Goal: Information Seeking & Learning: Learn about a topic

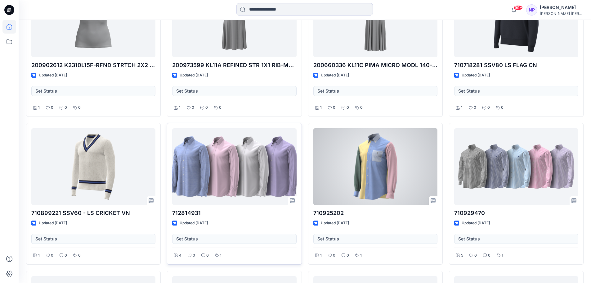
scroll to position [248, 0]
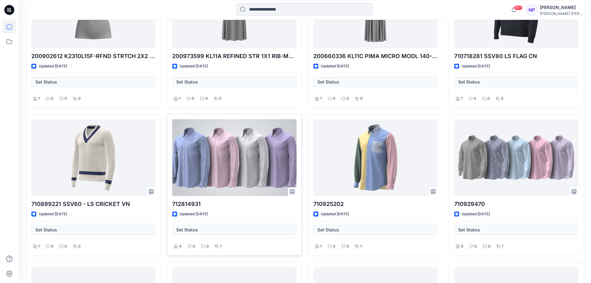
click at [188, 202] on p "712814931" at bounding box center [234, 204] width 124 height 9
click at [211, 170] on div at bounding box center [234, 157] width 124 height 77
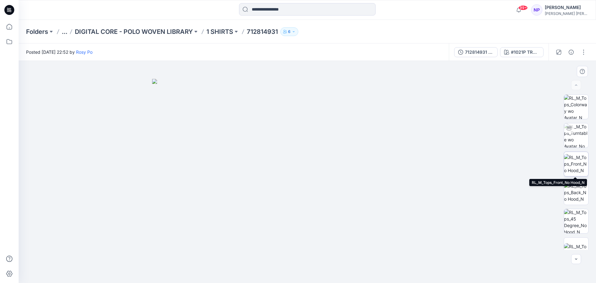
click at [574, 161] on img at bounding box center [576, 164] width 24 height 20
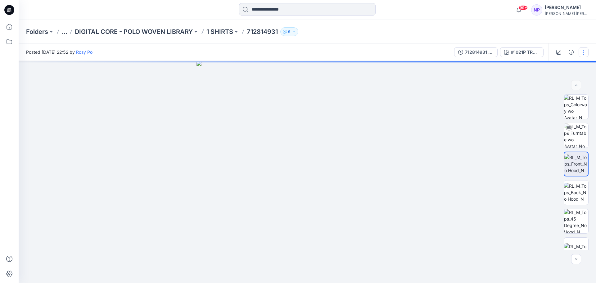
click at [583, 50] on button "button" at bounding box center [584, 52] width 10 height 10
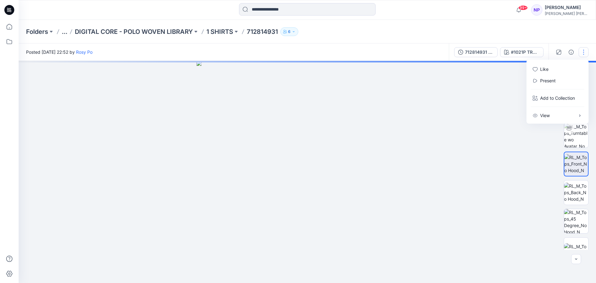
click at [583, 50] on button "button" at bounding box center [584, 52] width 10 height 10
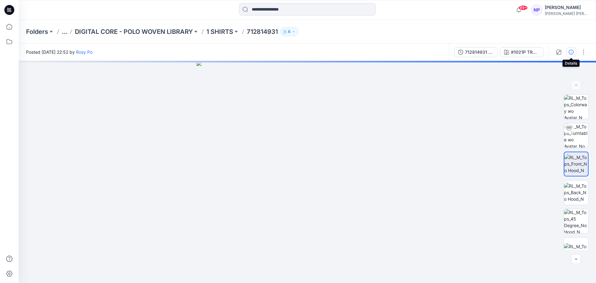
click at [570, 53] on icon "button" at bounding box center [571, 52] width 5 height 5
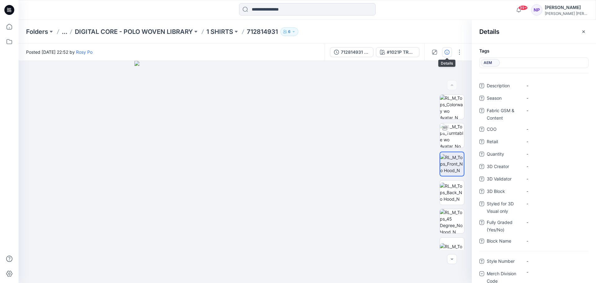
click at [450, 50] on button "button" at bounding box center [447, 52] width 10 height 10
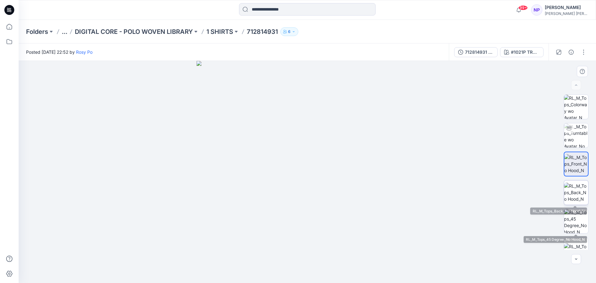
click at [574, 191] on img at bounding box center [576, 193] width 24 height 20
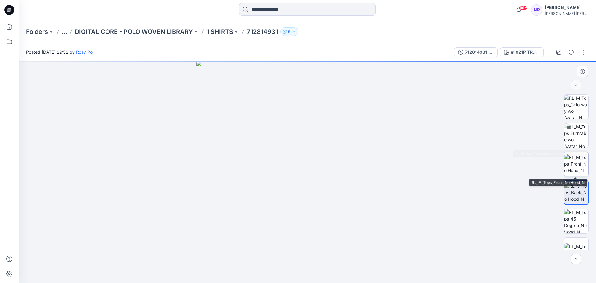
click at [579, 156] on img at bounding box center [576, 164] width 24 height 20
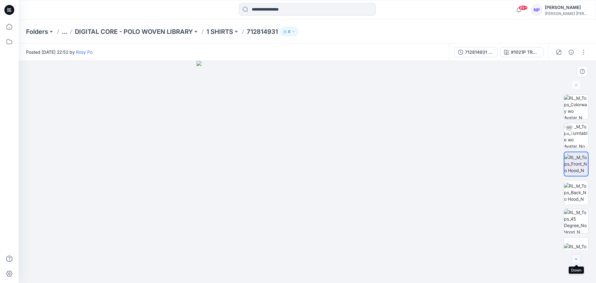
click at [577, 260] on icon "button" at bounding box center [576, 258] width 5 height 5
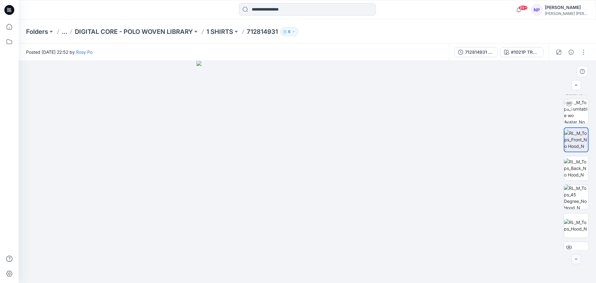
click at [577, 260] on icon "button" at bounding box center [576, 258] width 5 height 5
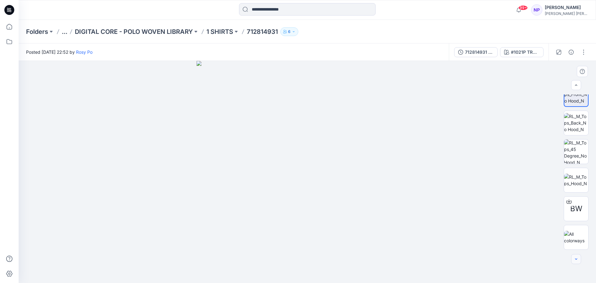
click at [577, 260] on div at bounding box center [576, 259] width 10 height 10
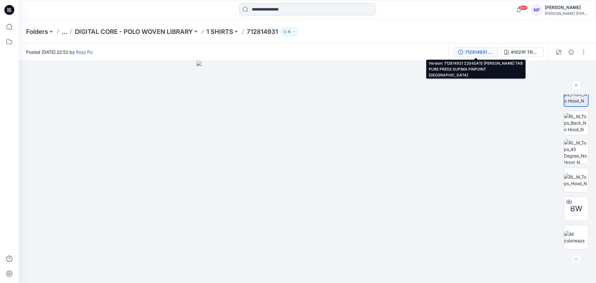
click at [473, 51] on div "712814931 Z204SA15 [PERSON_NAME] TAB PURE PRESS SUPIMA PINPOINT [GEOGRAPHIC_DAT…" at bounding box center [479, 52] width 29 height 7
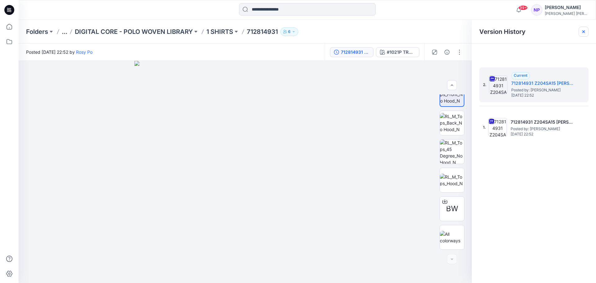
click at [583, 30] on icon at bounding box center [583, 31] width 5 height 5
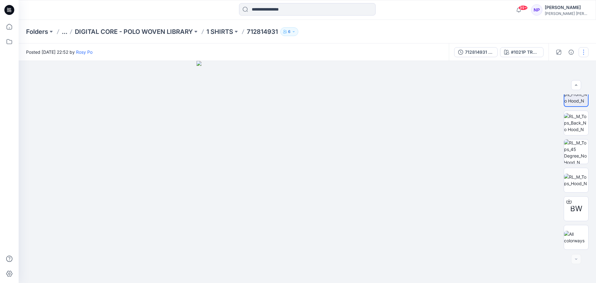
click at [584, 50] on button "button" at bounding box center [584, 52] width 10 height 10
click at [331, 144] on img at bounding box center [308, 172] width 222 height 222
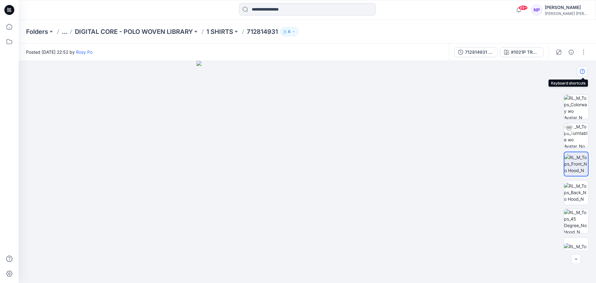
click at [584, 68] on button "button" at bounding box center [582, 71] width 11 height 11
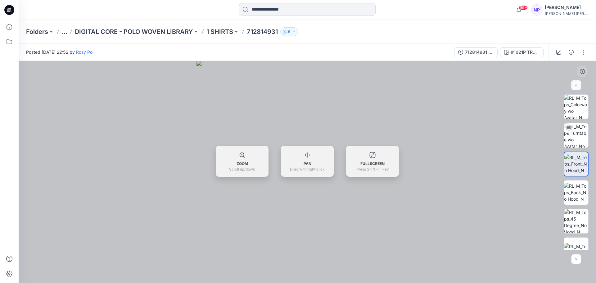
click at [475, 134] on div at bounding box center [307, 172] width 577 height 222
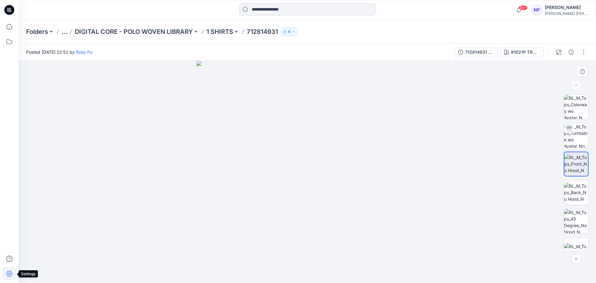
click at [14, 271] on icon at bounding box center [9, 274] width 14 height 14
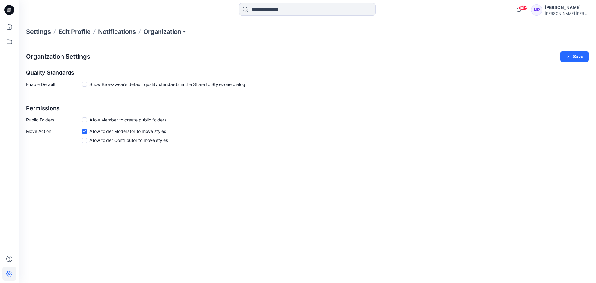
click at [14, 271] on icon at bounding box center [9, 274] width 14 height 14
click at [9, 269] on icon at bounding box center [9, 274] width 14 height 14
click at [13, 39] on icon at bounding box center [9, 42] width 14 height 14
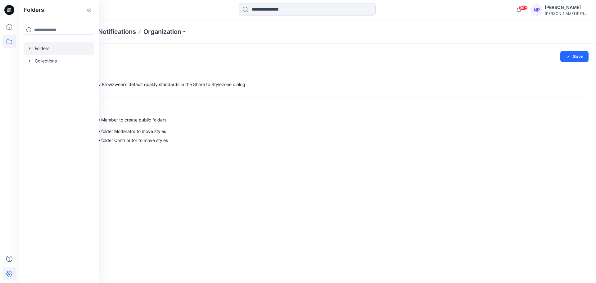
click at [32, 43] on div at bounding box center [59, 48] width 71 height 12
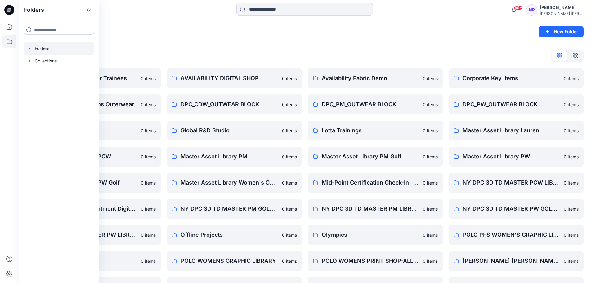
click at [251, 43] on div "Folders List 3D Style Templates for Trainees 0 items Digital Shop_Polo Mens Out…" at bounding box center [305, 186] width 573 height 287
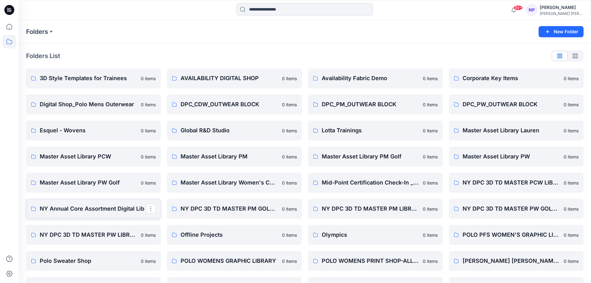
click at [83, 208] on p "NY Annual Core Assortment Digital Lib" at bounding box center [93, 208] width 106 height 9
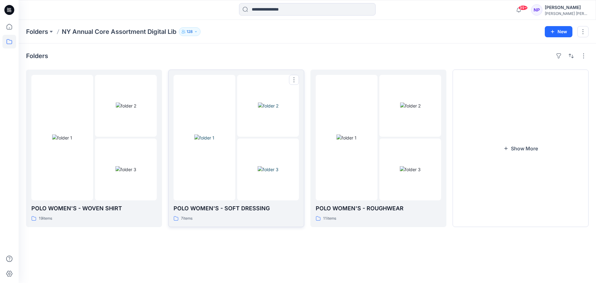
click at [240, 209] on p "POLO WOMEN'S - SOFT DRESSING" at bounding box center [236, 208] width 125 height 9
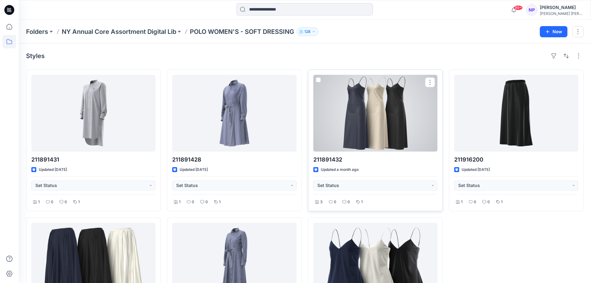
click at [379, 132] on div at bounding box center [376, 113] width 124 height 77
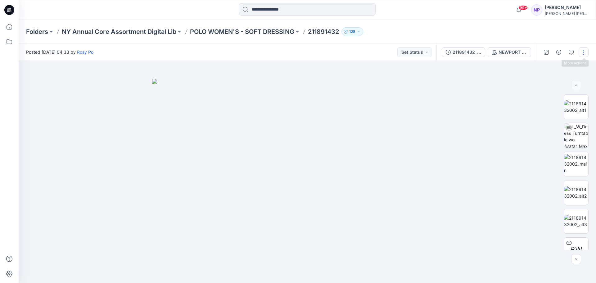
click at [585, 52] on button "button" at bounding box center [584, 52] width 10 height 10
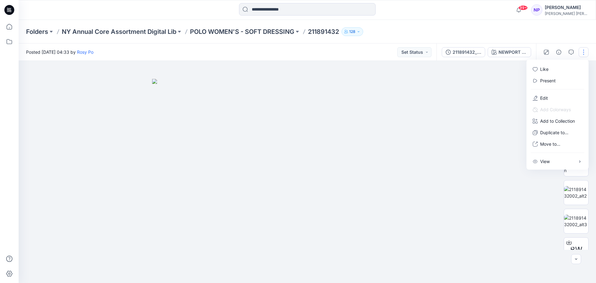
click at [585, 52] on button "button" at bounding box center [584, 52] width 10 height 10
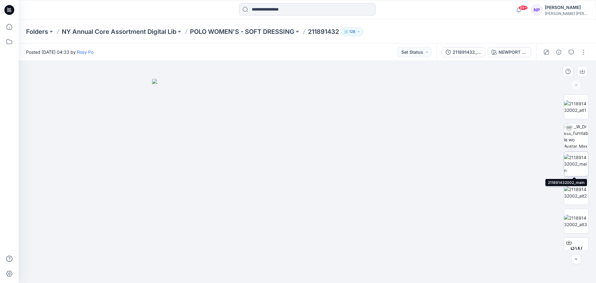
click at [576, 161] on img at bounding box center [576, 164] width 24 height 20
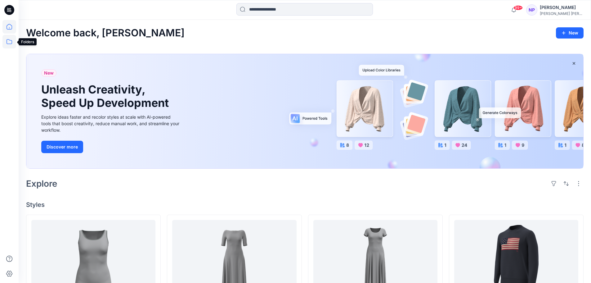
click at [8, 41] on icon at bounding box center [9, 42] width 14 height 14
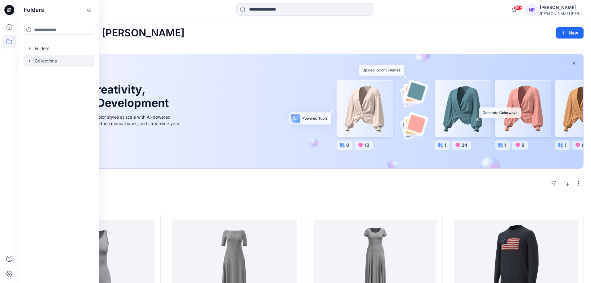
click at [46, 57] on div at bounding box center [59, 61] width 71 height 12
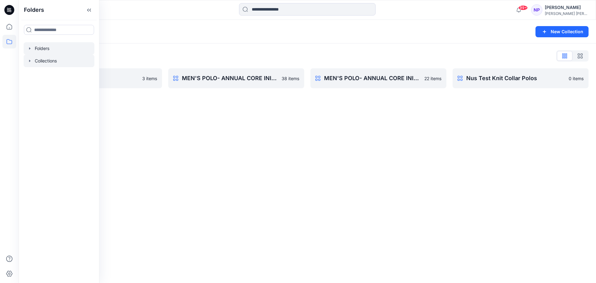
click at [87, 52] on div at bounding box center [59, 48] width 71 height 12
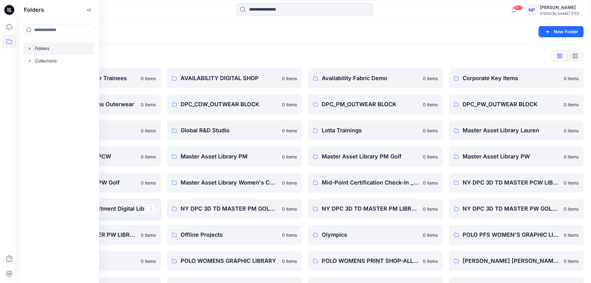
click at [125, 211] on p "NY Annual Core Assortment Digital Lib" at bounding box center [93, 208] width 106 height 9
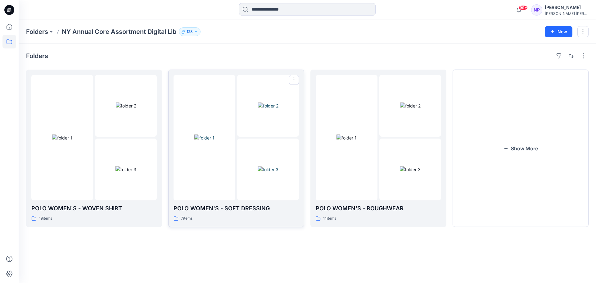
click at [237, 155] on div at bounding box center [236, 137] width 125 height 125
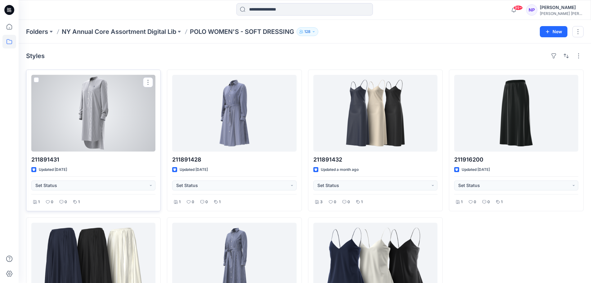
click at [110, 153] on div "211891431 Updated 12 days ago Set Status 1 0 0 1" at bounding box center [93, 141] width 135 height 142
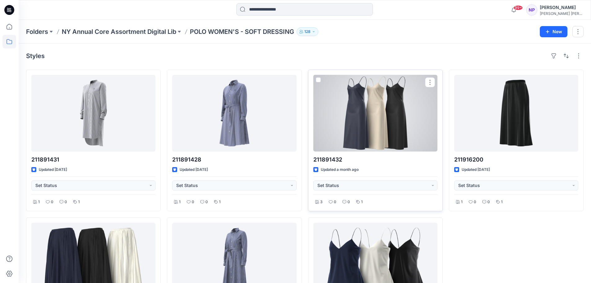
click at [359, 93] on div at bounding box center [376, 113] width 124 height 77
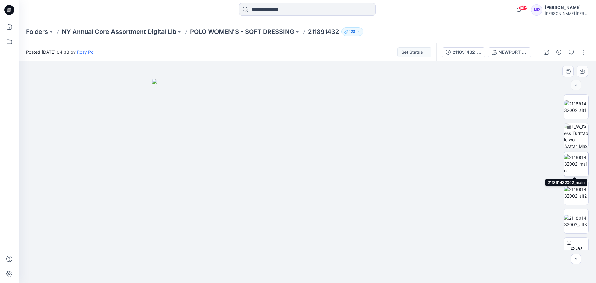
click at [581, 167] on img at bounding box center [576, 164] width 24 height 20
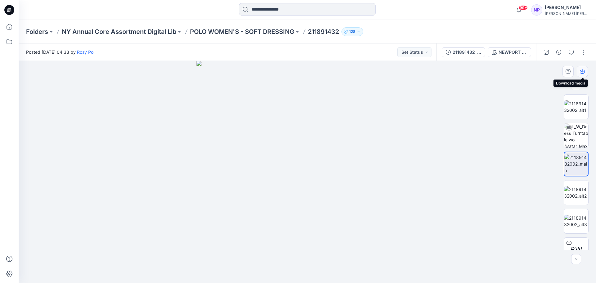
click at [577, 70] on button "button" at bounding box center [582, 71] width 11 height 11
click at [439, 9] on div at bounding box center [307, 10] width 289 height 14
click at [118, 35] on p "NY Annual Core Assortment Digital Lib" at bounding box center [119, 31] width 115 height 9
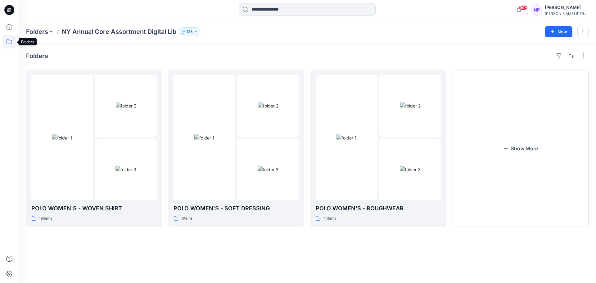
click at [7, 40] on icon at bounding box center [9, 42] width 14 height 14
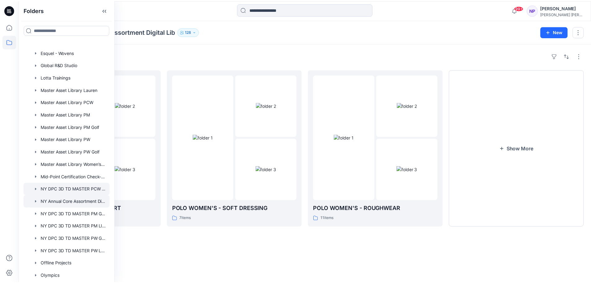
scroll to position [124, 0]
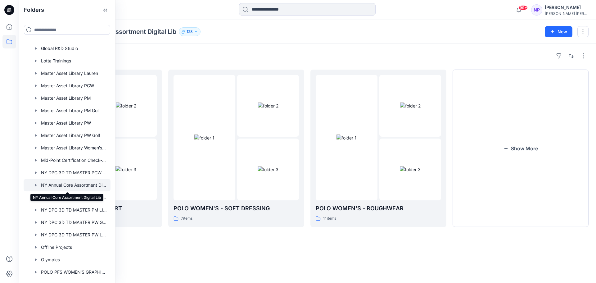
click at [53, 186] on div at bounding box center [67, 185] width 87 height 12
click at [243, 52] on div "Folders" at bounding box center [307, 56] width 563 height 10
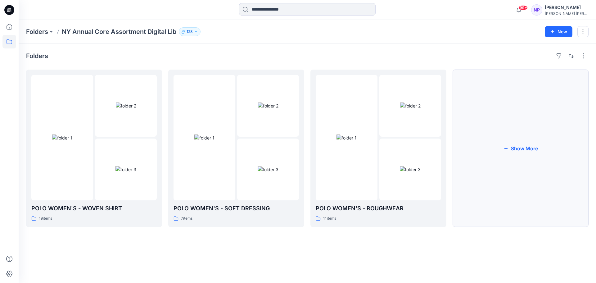
click at [531, 152] on button "Show More" at bounding box center [521, 148] width 136 height 157
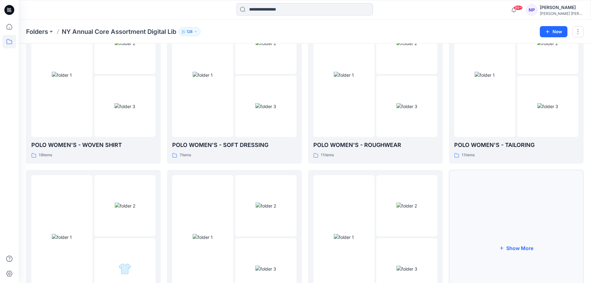
click at [504, 215] on button "Show More" at bounding box center [516, 248] width 135 height 156
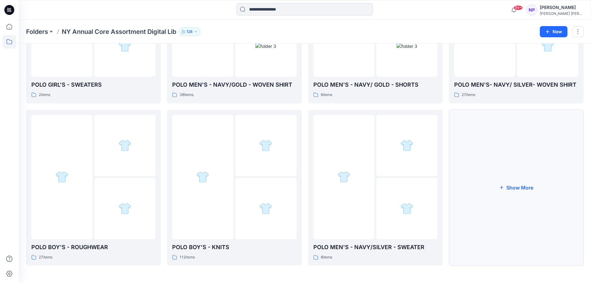
click at [507, 202] on button "Show More" at bounding box center [516, 188] width 135 height 156
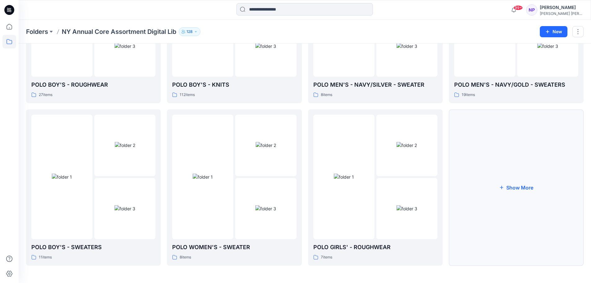
click at [509, 195] on button "Show More" at bounding box center [516, 187] width 135 height 156
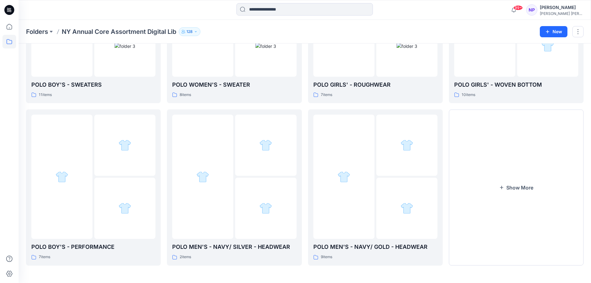
click at [509, 195] on button "Show More" at bounding box center [516, 187] width 135 height 156
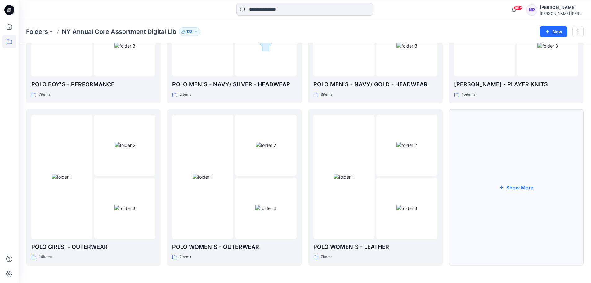
click at [509, 194] on button "Show More" at bounding box center [516, 187] width 135 height 156
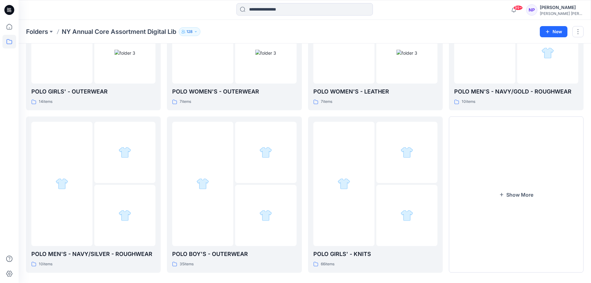
click at [509, 194] on button "Show More" at bounding box center [516, 194] width 135 height 156
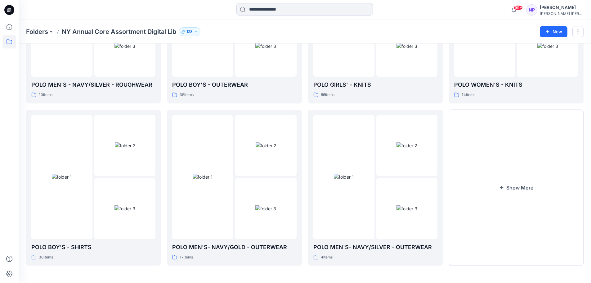
click at [509, 194] on button "Show More" at bounding box center [516, 188] width 135 height 156
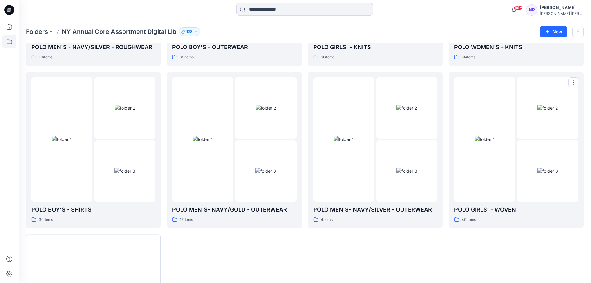
scroll to position [1259, 0]
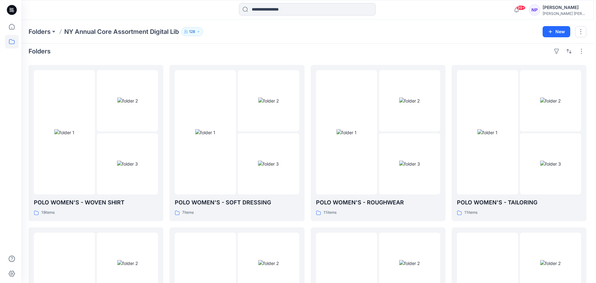
scroll to position [0, 0]
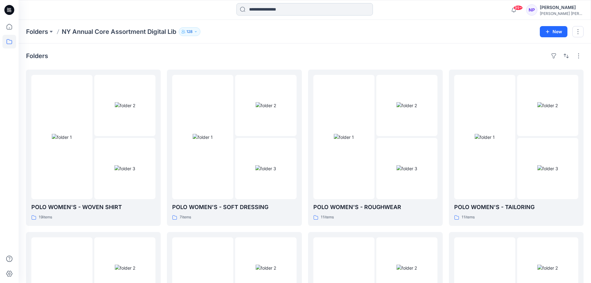
click at [256, 12] on input at bounding box center [305, 9] width 137 height 12
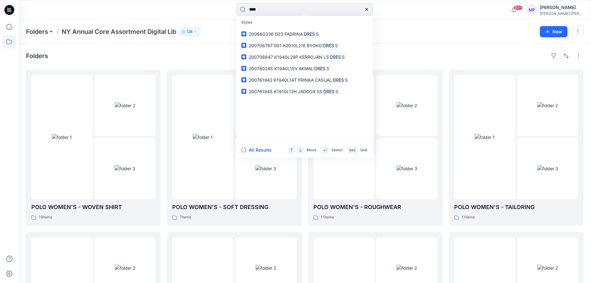
type input "****"
click at [437, 35] on div "Folders NY Annual Core Assortment Digital Lib 128" at bounding box center [280, 31] width 509 height 9
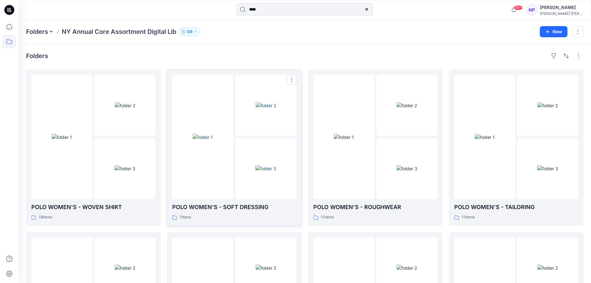
click at [263, 170] on img at bounding box center [266, 168] width 21 height 7
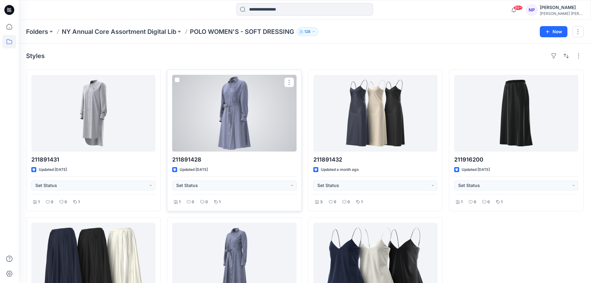
click at [261, 110] on div at bounding box center [234, 113] width 124 height 77
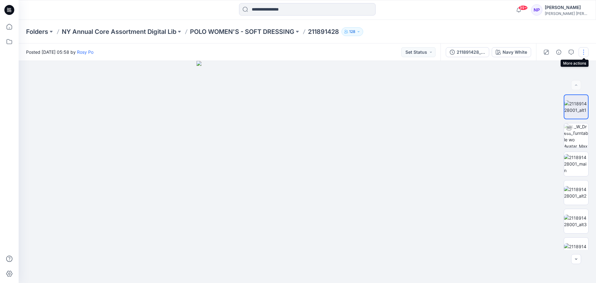
click at [583, 51] on button "button" at bounding box center [584, 52] width 10 height 10
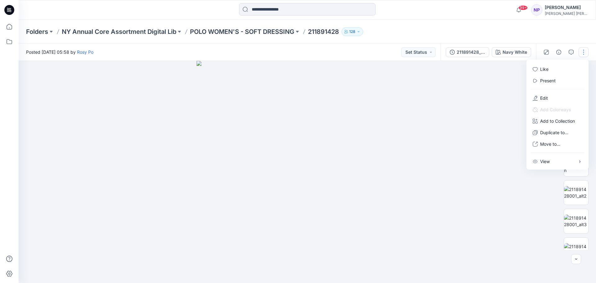
click at [583, 51] on button "button" at bounding box center [584, 52] width 10 height 10
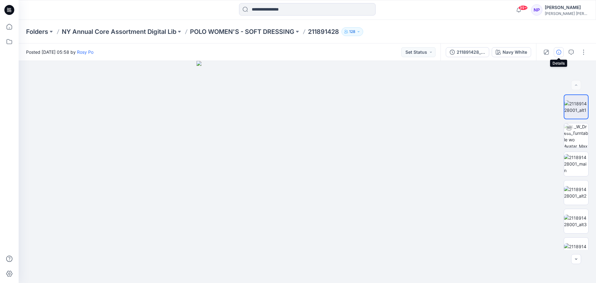
click at [559, 53] on icon "button" at bounding box center [558, 52] width 5 height 5
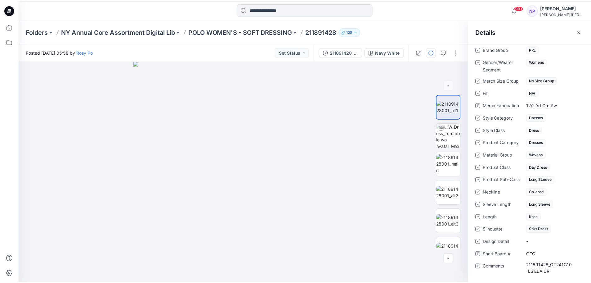
scroll to position [257, 0]
click at [482, 115] on icon at bounding box center [481, 117] width 5 height 5
click at [543, 114] on span "Dresses" at bounding box center [541, 117] width 20 height 7
click at [583, 31] on icon "button" at bounding box center [583, 31] width 2 height 2
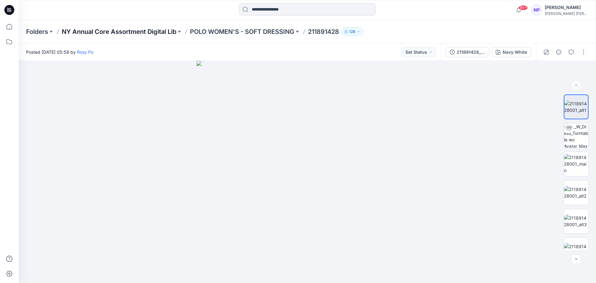
click at [97, 31] on p "NY Annual Core Assortment Digital Lib" at bounding box center [119, 31] width 115 height 9
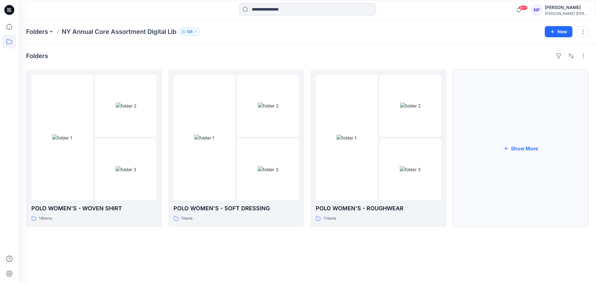
click at [475, 124] on button "Show More" at bounding box center [521, 148] width 136 height 157
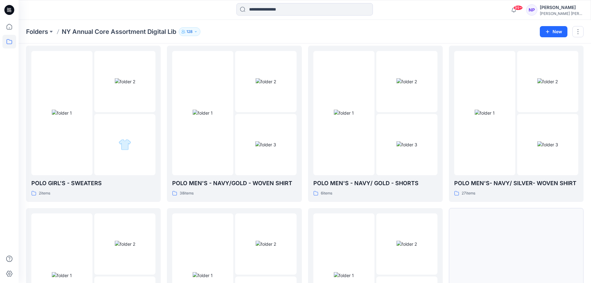
click at [491, 220] on button "Show More" at bounding box center [516, 286] width 135 height 156
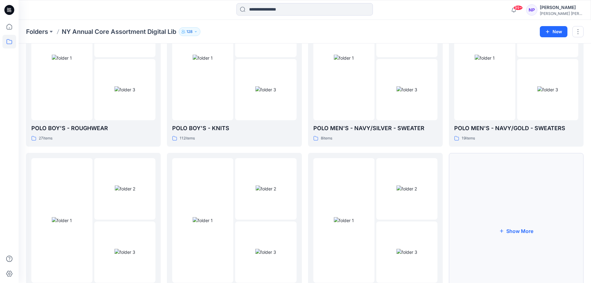
click at [488, 228] on button "Show More" at bounding box center [516, 231] width 135 height 156
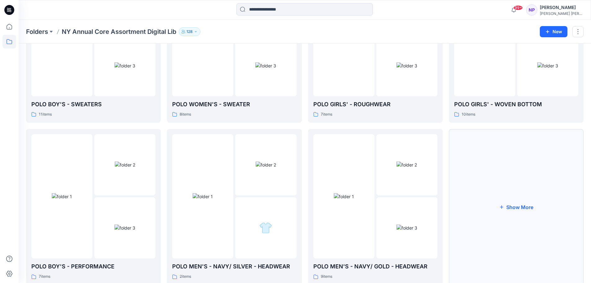
click at [489, 227] on button "Show More" at bounding box center [516, 207] width 135 height 156
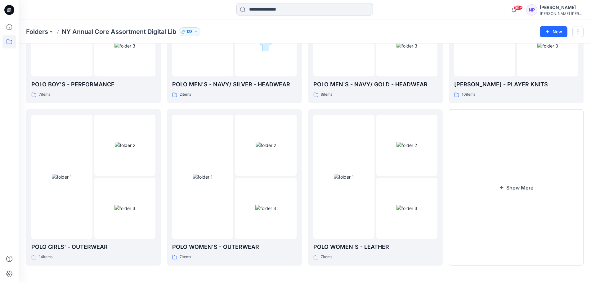
click at [489, 227] on button "Show More" at bounding box center [516, 187] width 135 height 156
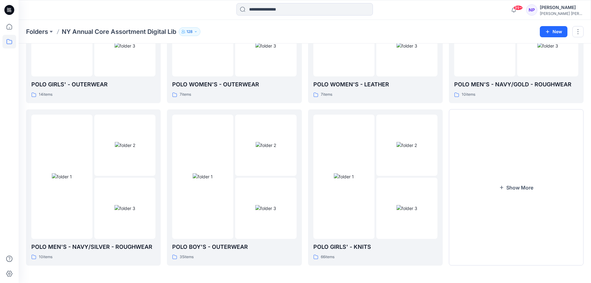
click at [489, 227] on button "Show More" at bounding box center [516, 187] width 135 height 156
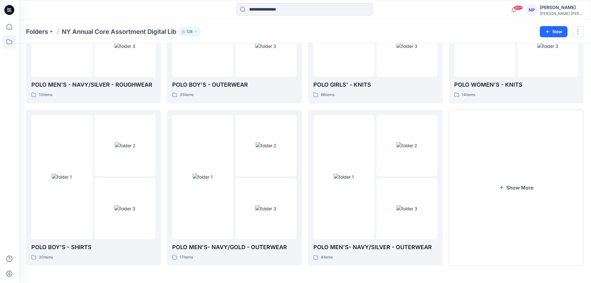
click at [489, 227] on button "Show More" at bounding box center [516, 188] width 135 height 156
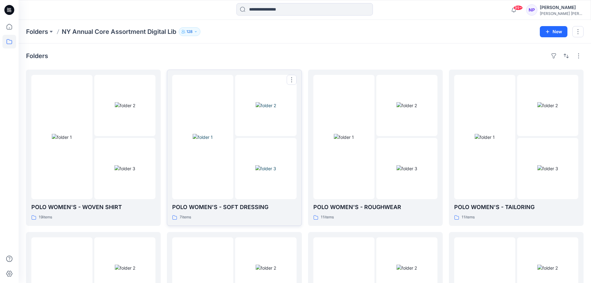
click at [213, 134] on img at bounding box center [203, 137] width 20 height 7
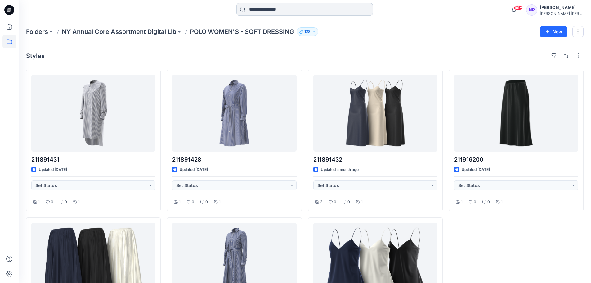
click at [271, 11] on input at bounding box center [305, 9] width 137 height 12
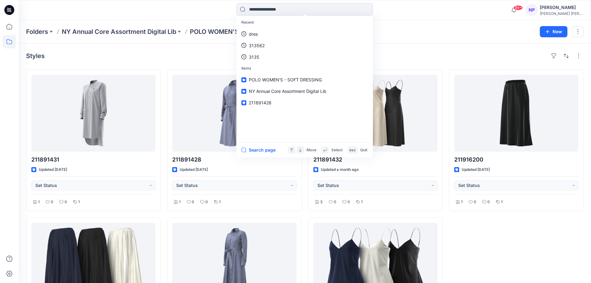
click at [195, 52] on div "Styles" at bounding box center [305, 56] width 558 height 10
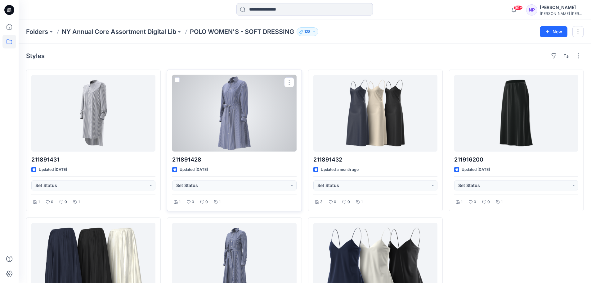
click at [254, 132] on div at bounding box center [234, 113] width 124 height 77
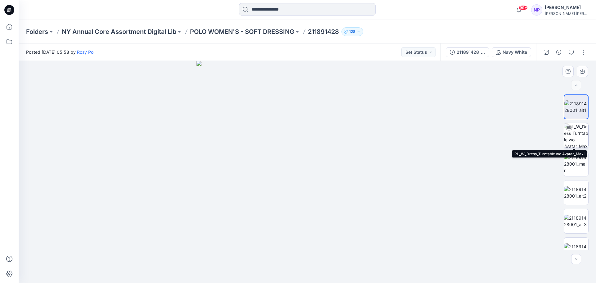
click at [573, 133] on img at bounding box center [576, 135] width 24 height 24
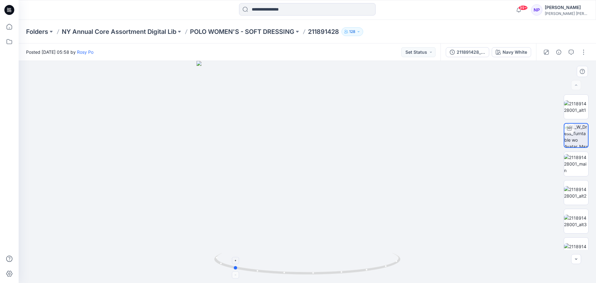
drag, startPoint x: 346, startPoint y: 274, endPoint x: 272, endPoint y: 270, distance: 74.3
click at [272, 270] on icon at bounding box center [308, 264] width 188 height 23
drag, startPoint x: 274, startPoint y: 272, endPoint x: 368, endPoint y: 270, distance: 93.2
click at [368, 270] on icon at bounding box center [308, 264] width 188 height 23
drag, startPoint x: 308, startPoint y: 99, endPoint x: 311, endPoint y: 176, distance: 77.3
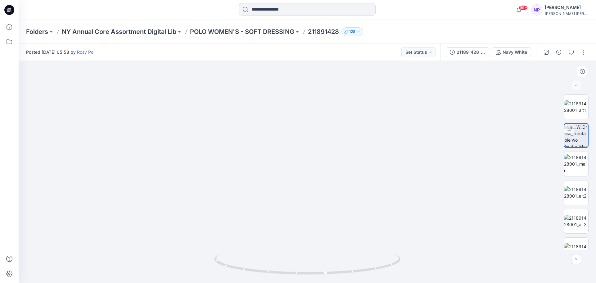
drag, startPoint x: 312, startPoint y: 125, endPoint x: 356, endPoint y: 146, distance: 48.9
drag, startPoint x: 327, startPoint y: 271, endPoint x: 307, endPoint y: 272, distance: 20.2
click at [307, 272] on icon at bounding box center [308, 264] width 188 height 23
click at [576, 156] on img at bounding box center [576, 164] width 24 height 20
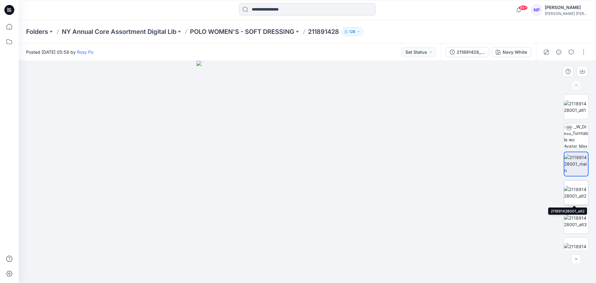
click at [575, 191] on img at bounding box center [576, 192] width 24 height 13
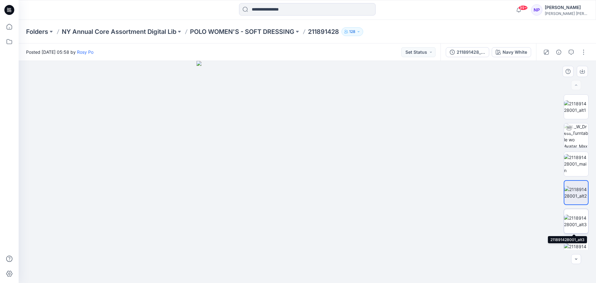
click at [569, 219] on img at bounding box center [576, 221] width 24 height 13
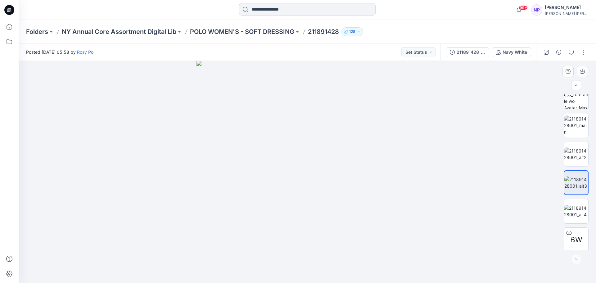
scroll to position [41, 0]
click at [578, 207] on img at bounding box center [576, 208] width 24 height 13
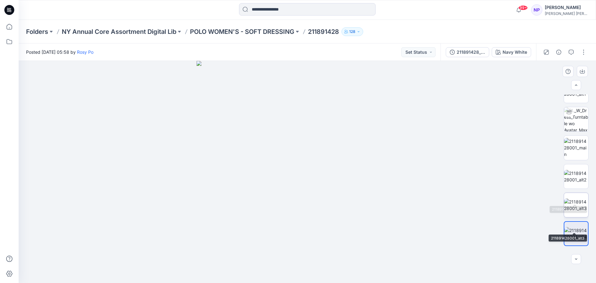
scroll to position [0, 0]
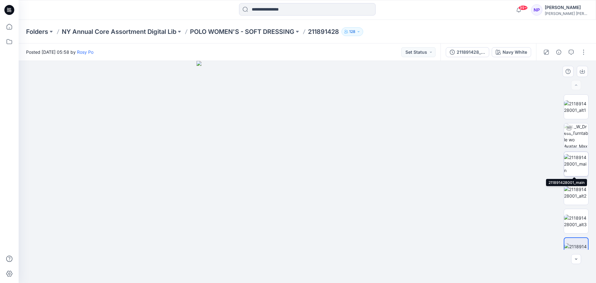
click at [572, 163] on img at bounding box center [576, 164] width 24 height 20
click at [569, 191] on img at bounding box center [576, 192] width 24 height 13
click at [575, 161] on img at bounding box center [576, 164] width 24 height 20
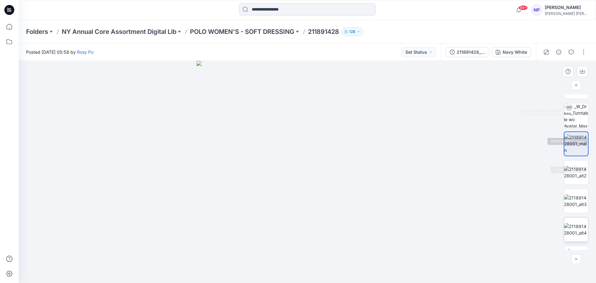
scroll to position [41, 0]
